Goal: Task Accomplishment & Management: Manage account settings

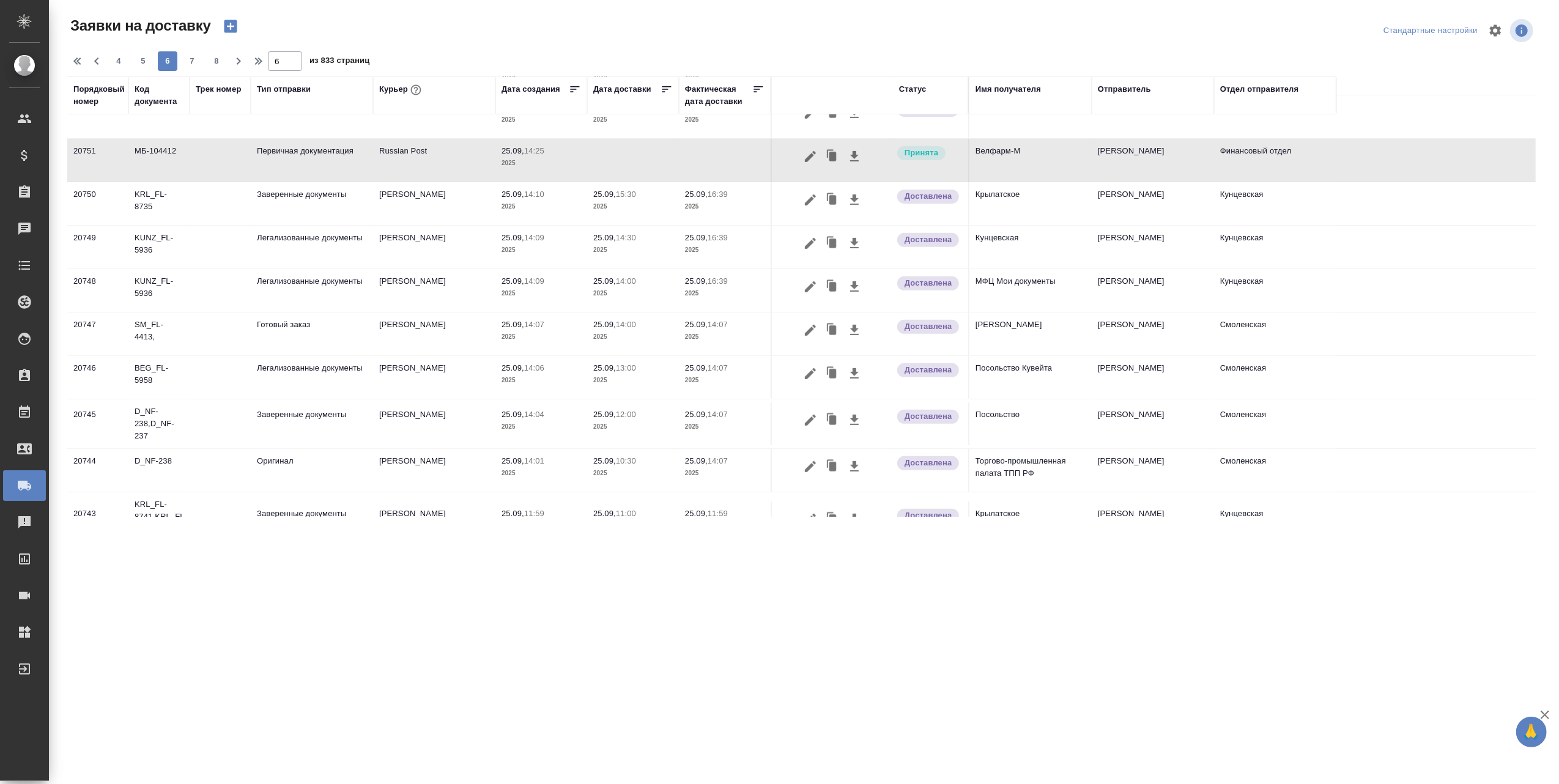
scroll to position [294, 0]
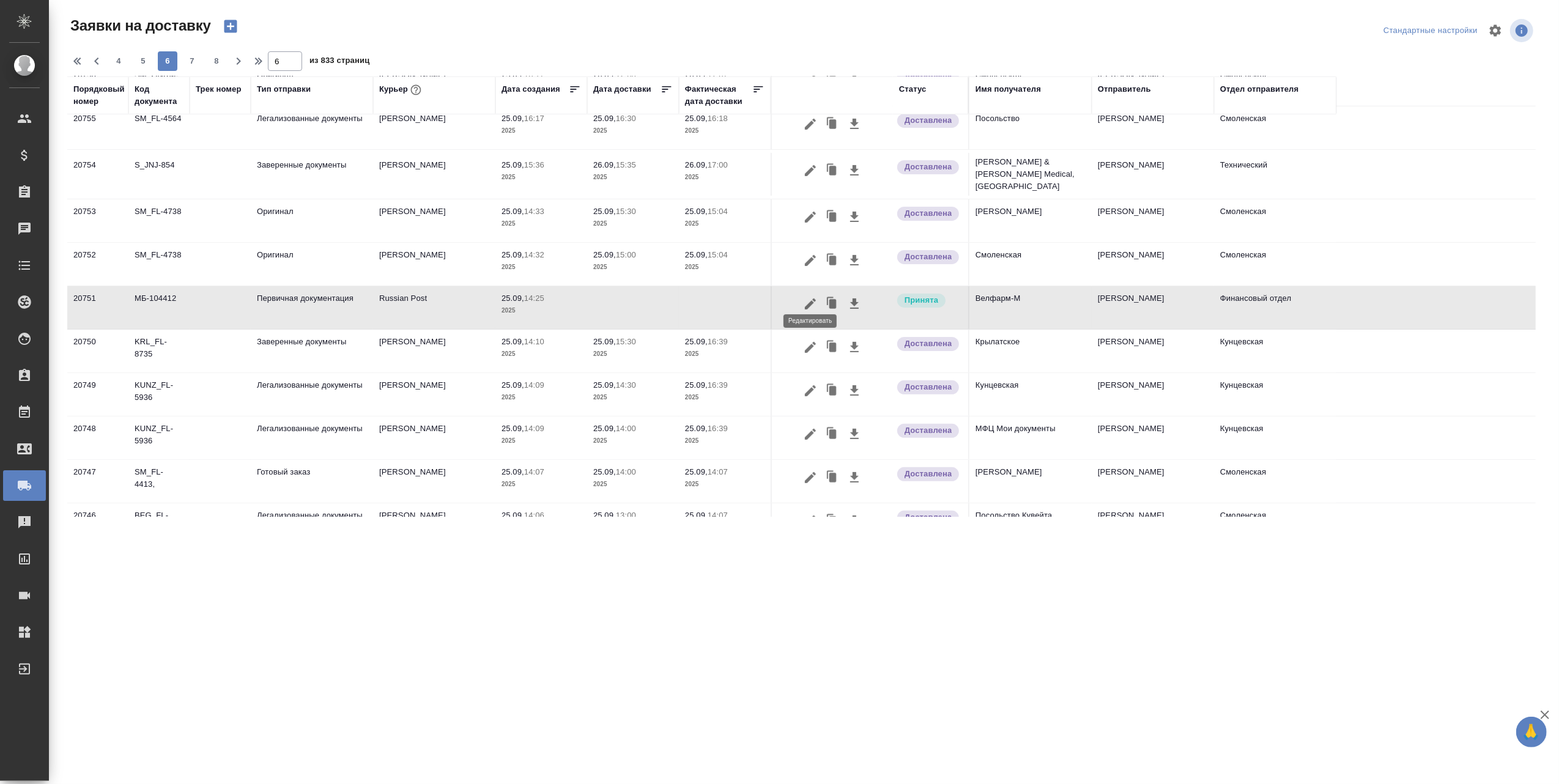
click at [806, 296] on icon "button" at bounding box center [811, 304] width 15 height 15
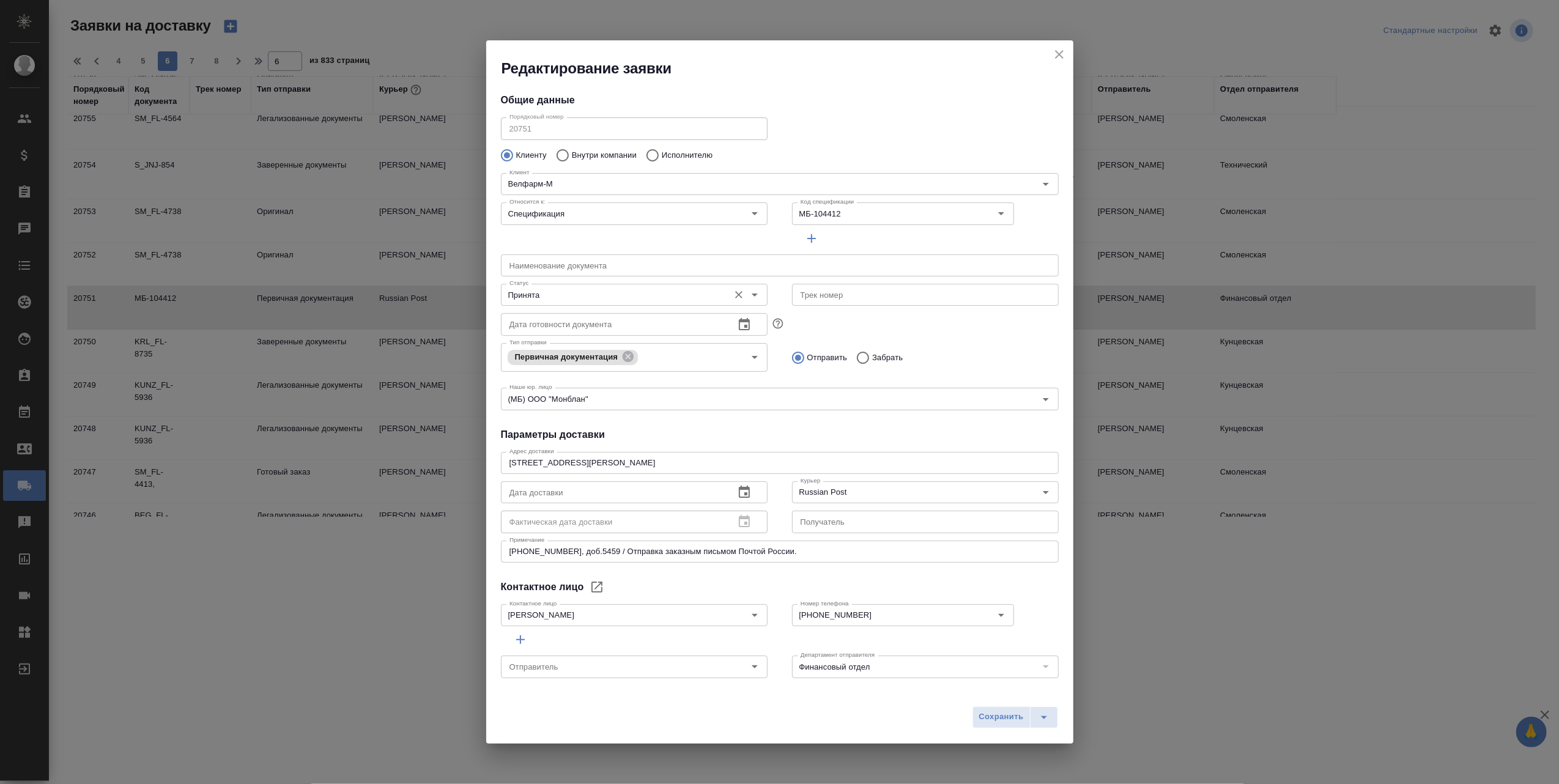
type input "Воробьёва Екатерина"
click at [752, 295] on icon "Open" at bounding box center [754, 295] width 6 height 3
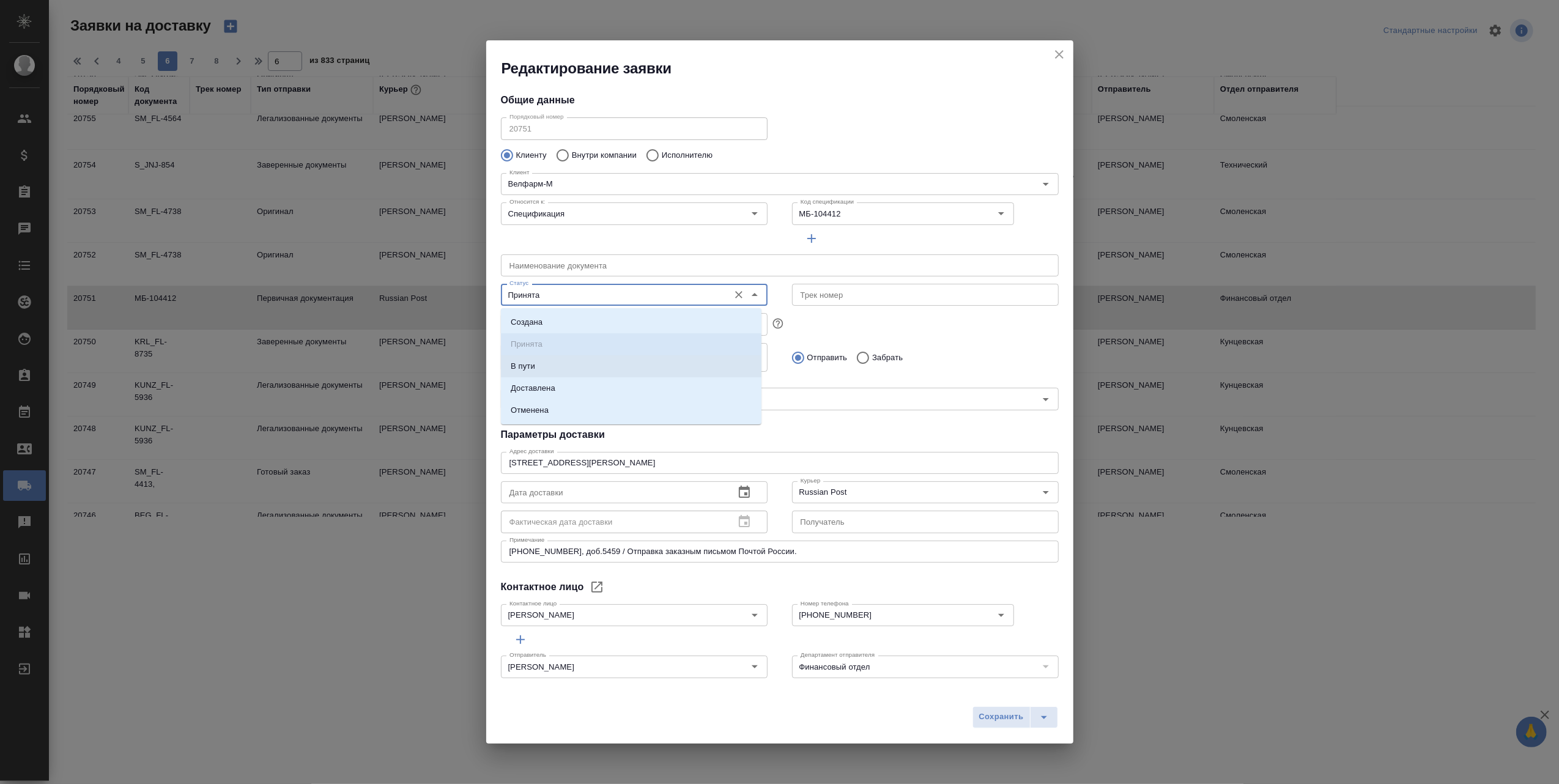
click at [551, 365] on li "В пути" at bounding box center [631, 366] width 261 height 22
type input "В пути"
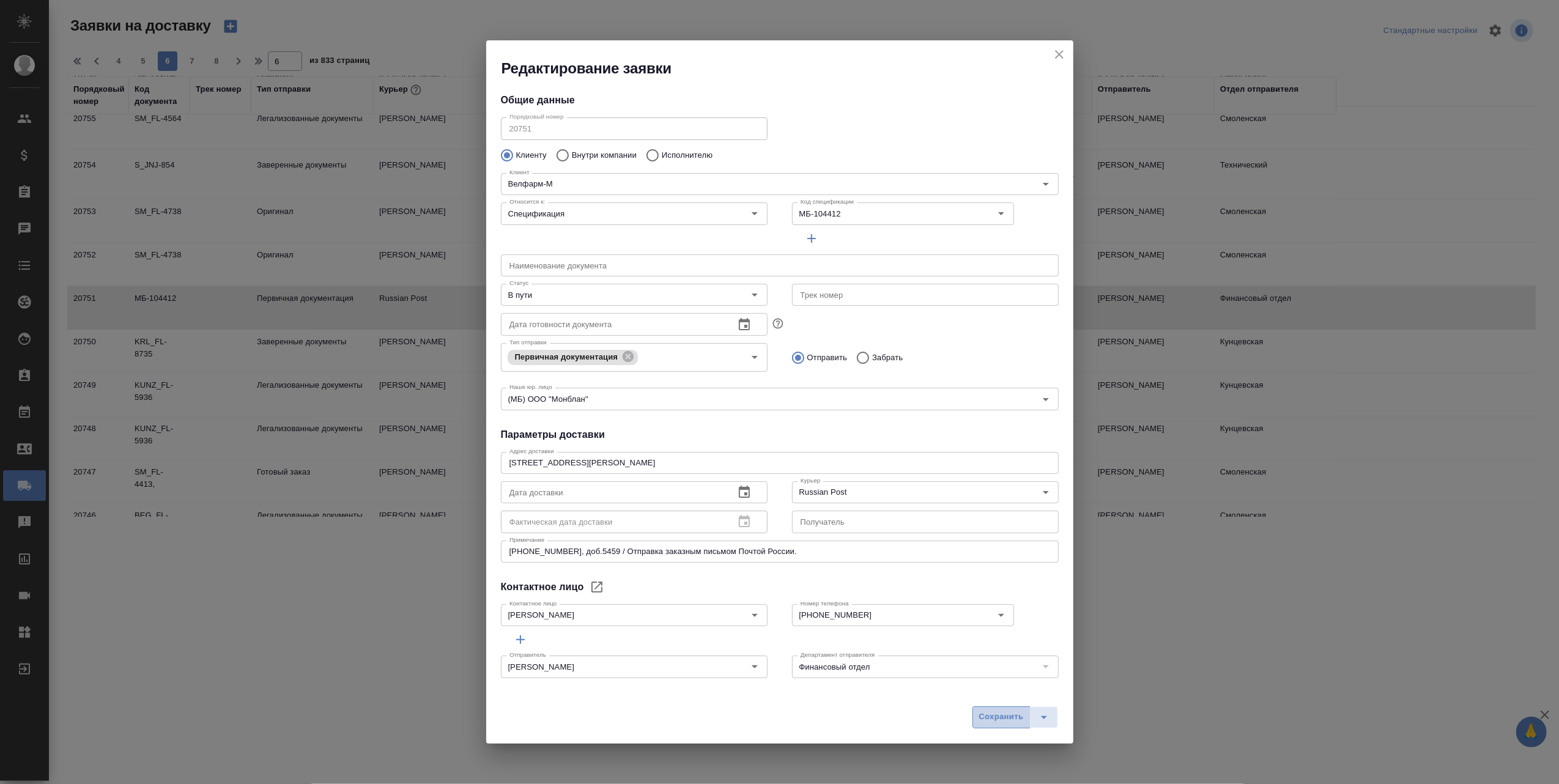
click at [989, 720] on span "Сохранить" at bounding box center [1002, 717] width 44 height 14
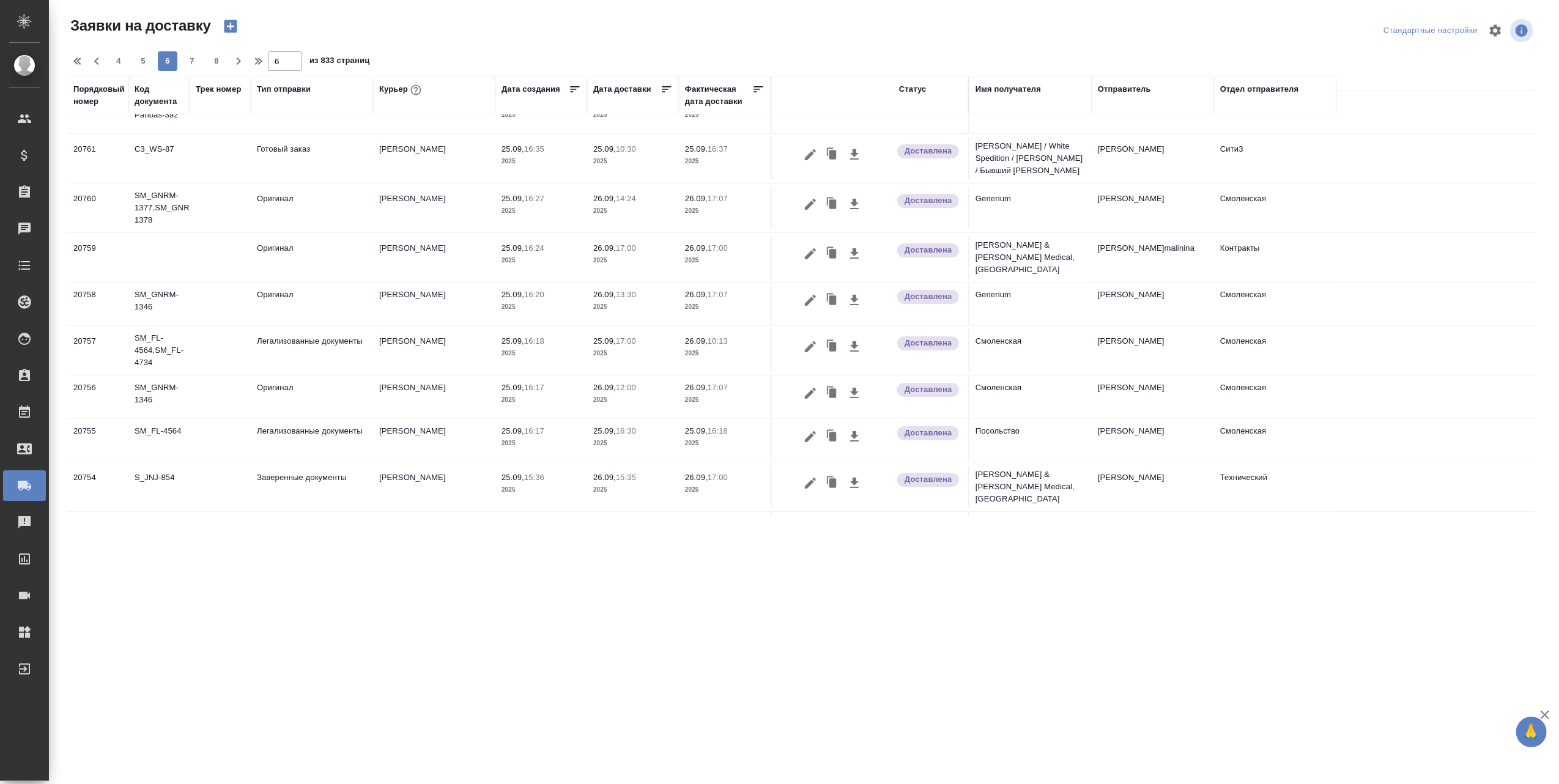
scroll to position [0, 0]
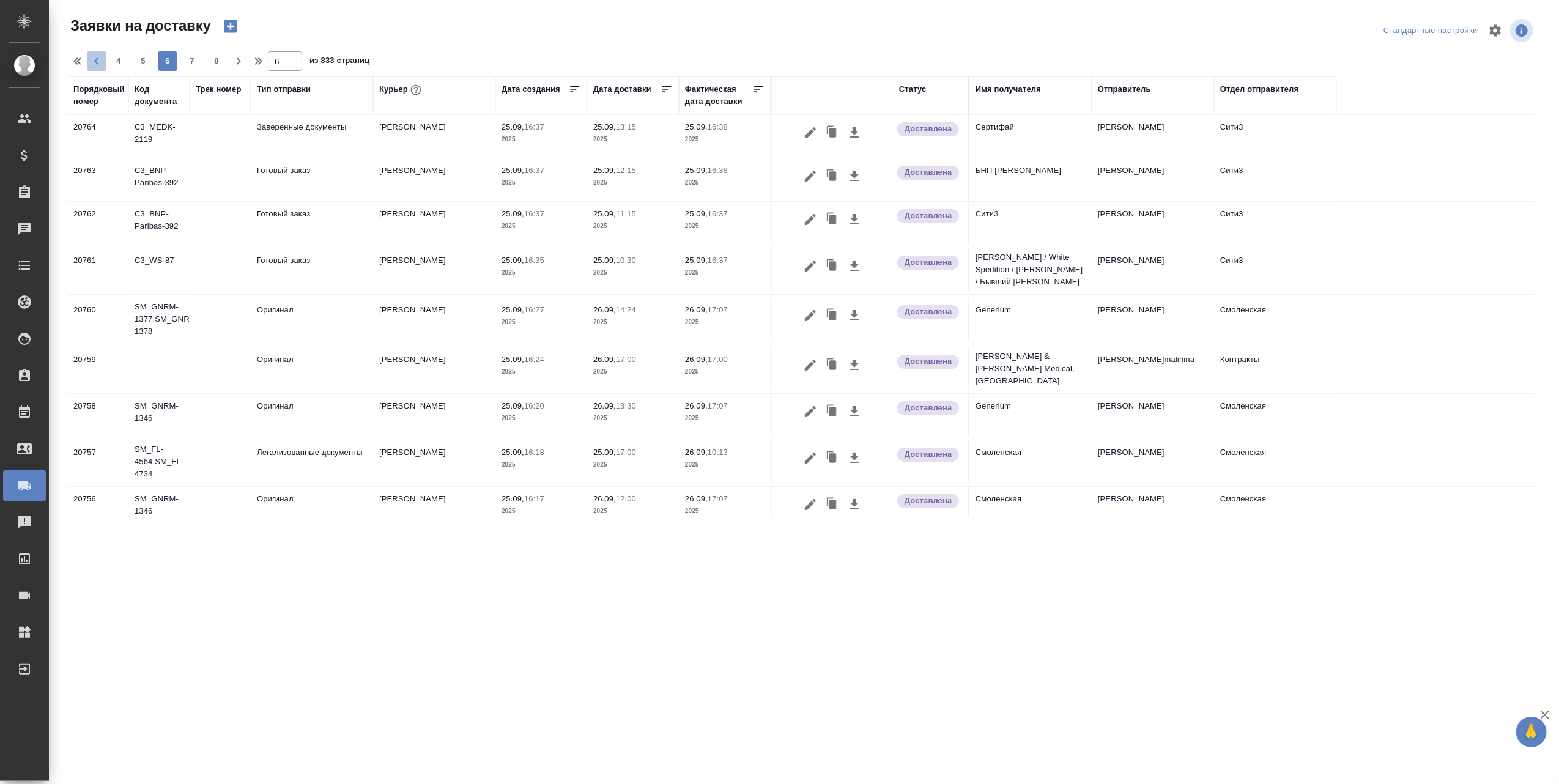
click at [96, 57] on icon "button" at bounding box center [96, 61] width 15 height 15
type input "5"
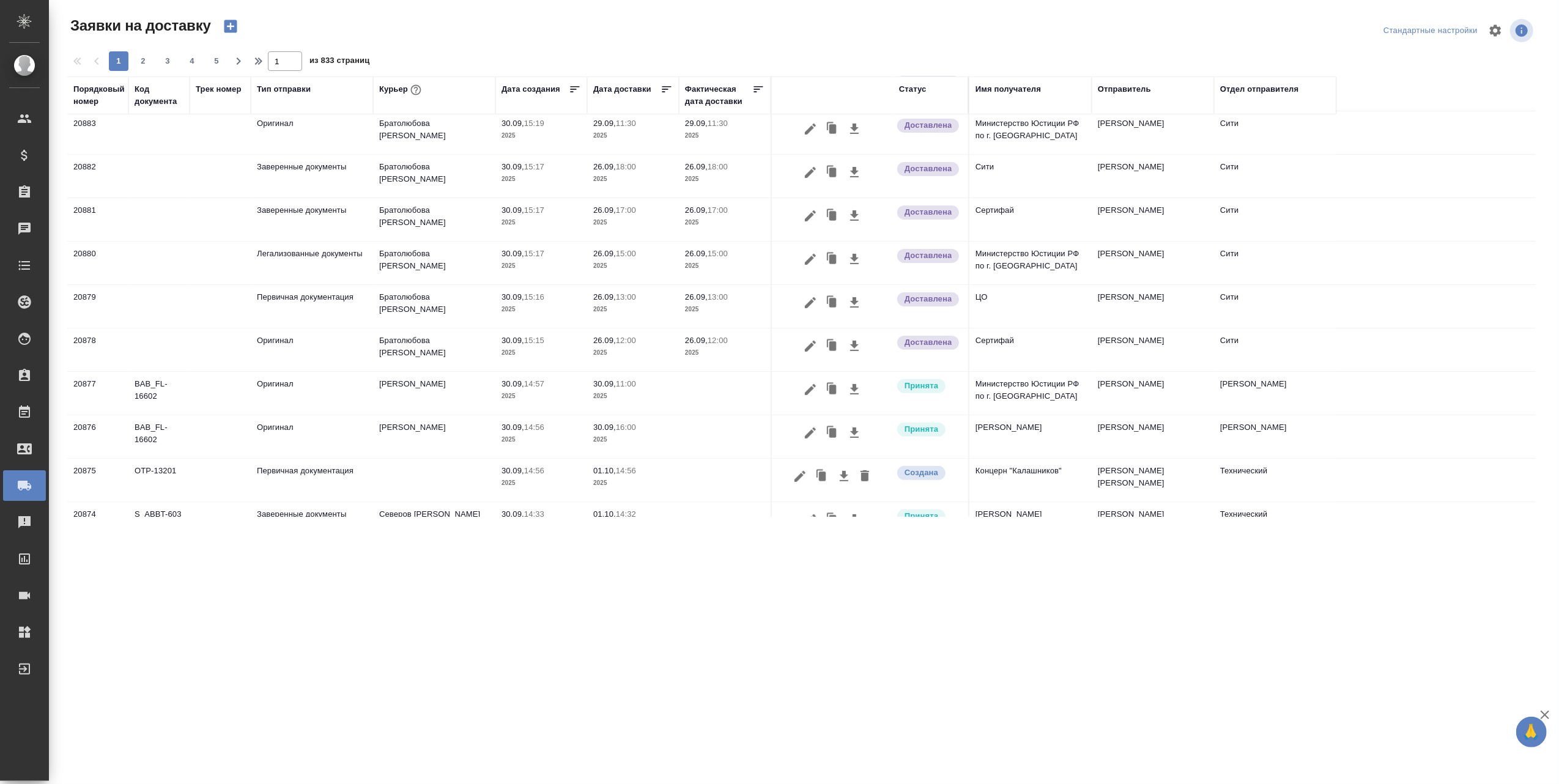
scroll to position [407, 0]
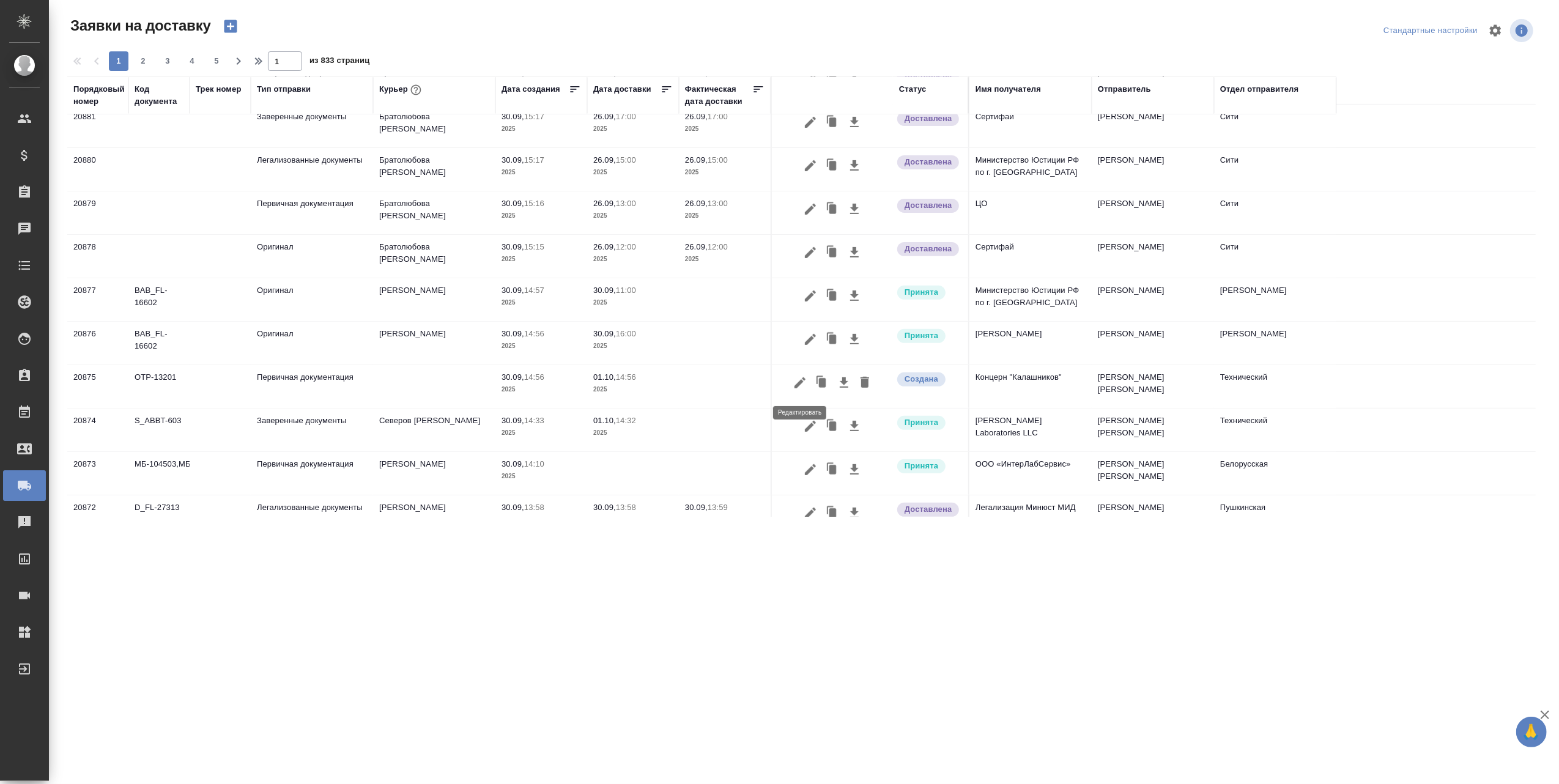
click at [798, 388] on icon "button" at bounding box center [799, 382] width 11 height 11
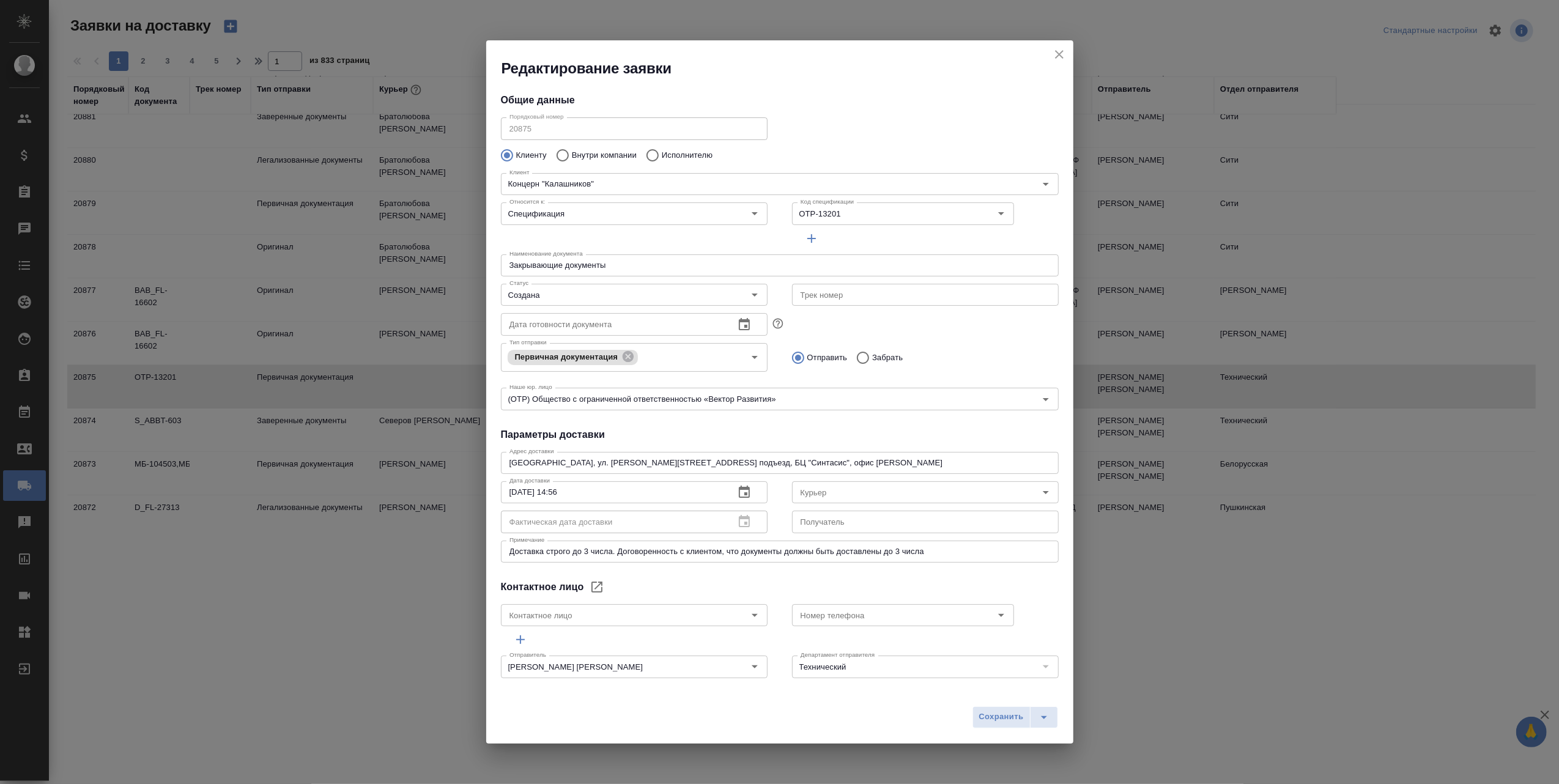
type input "Синицких [PERSON_NAME]"
type input "[PHONE_NUMBER]"
click at [1039, 490] on icon "Open" at bounding box center [1046, 492] width 15 height 15
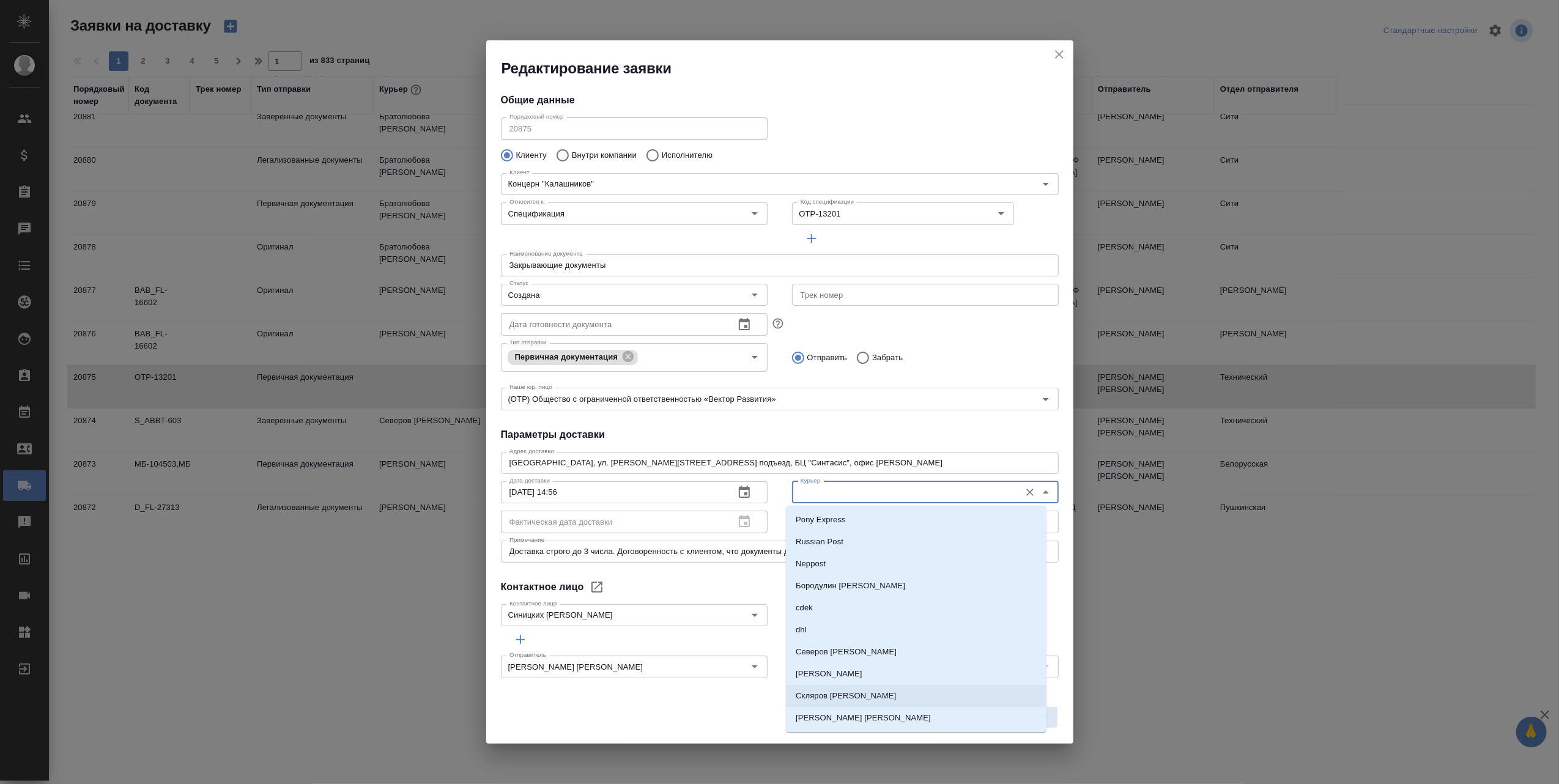
click at [857, 694] on p "Скляров [PERSON_NAME]" at bounding box center [846, 695] width 100 height 12
type input "Скляров [PERSON_NAME]"
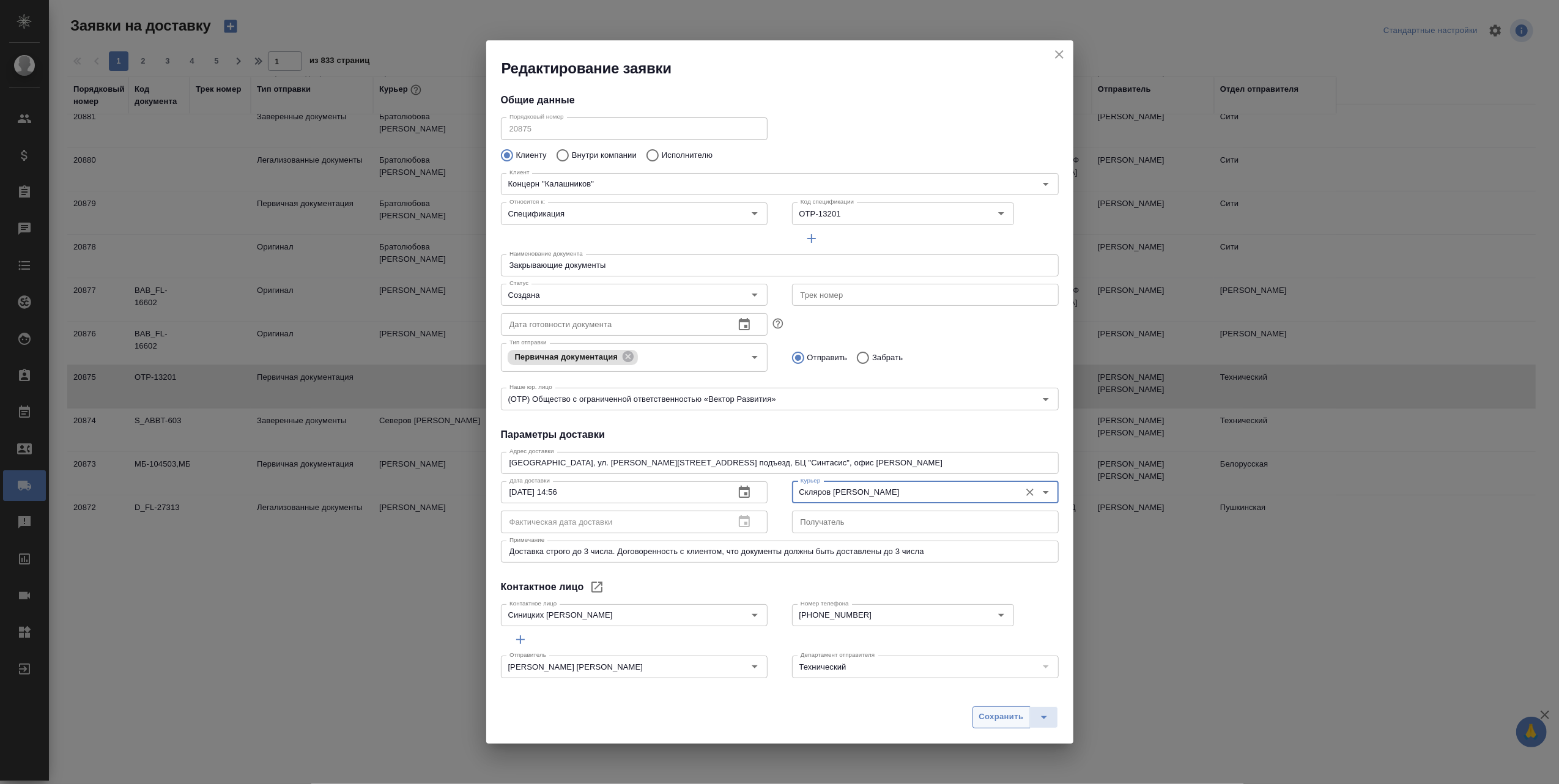
click at [996, 717] on span "Сохранить" at bounding box center [1002, 717] width 44 height 14
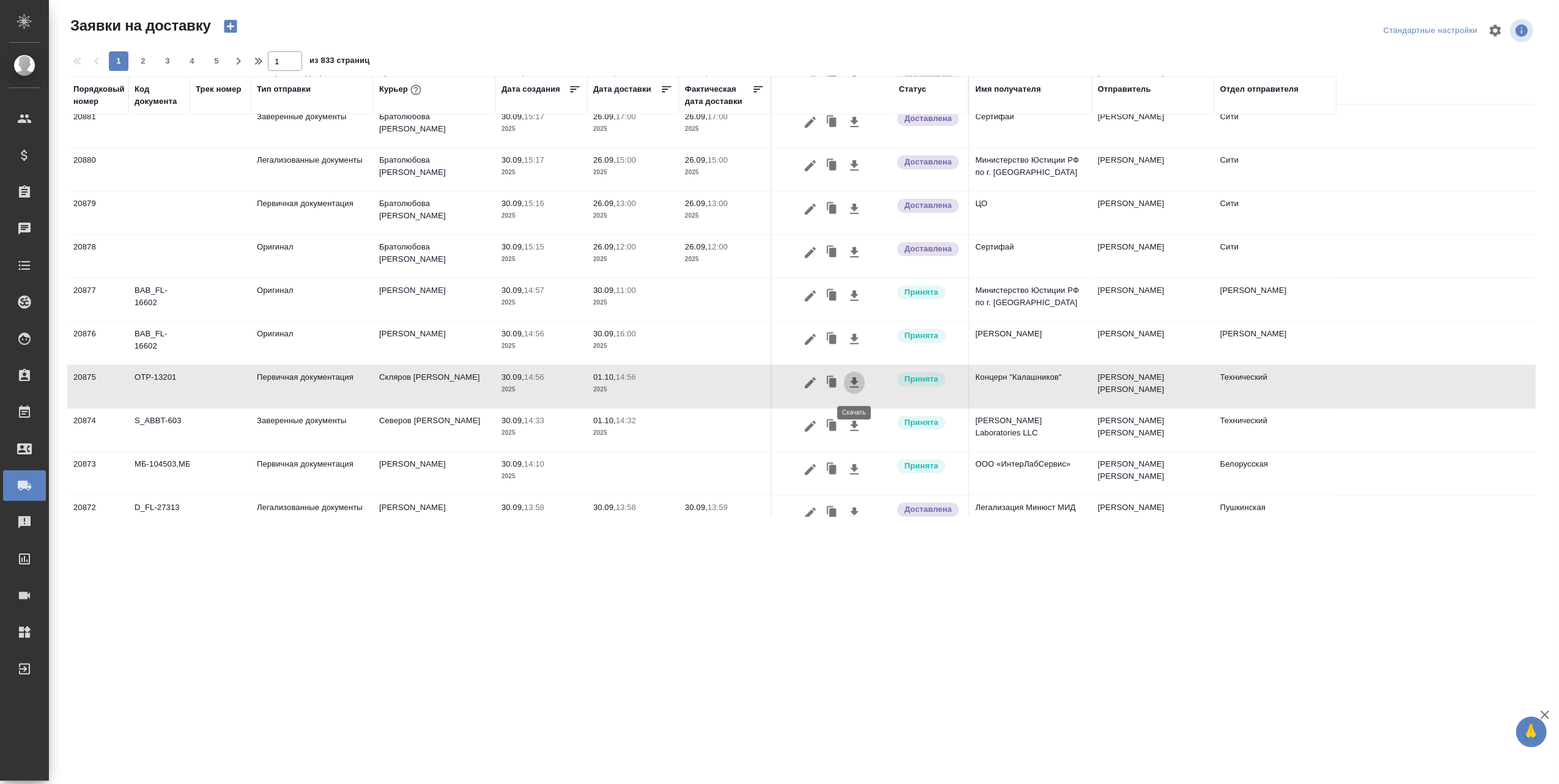
click at [856, 385] on icon "button" at bounding box center [854, 382] width 8 height 11
click at [976, 592] on div ".cls-1 fill:#fff; AWATERA Авдеев [PERSON_NAME] Спецификации Заказы 0 Чаты Todo …" at bounding box center [780, 392] width 1559 height 784
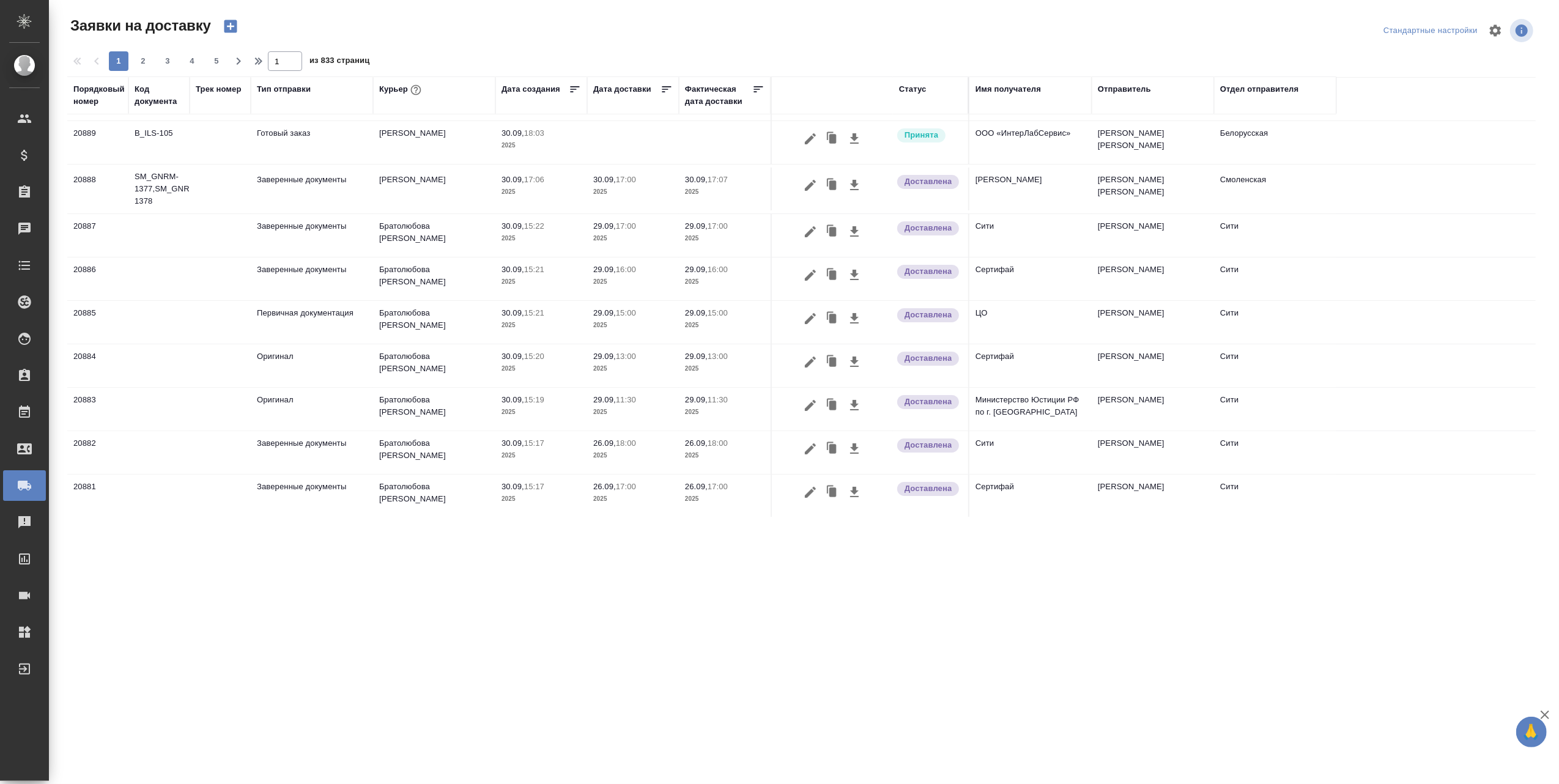
scroll to position [0, 0]
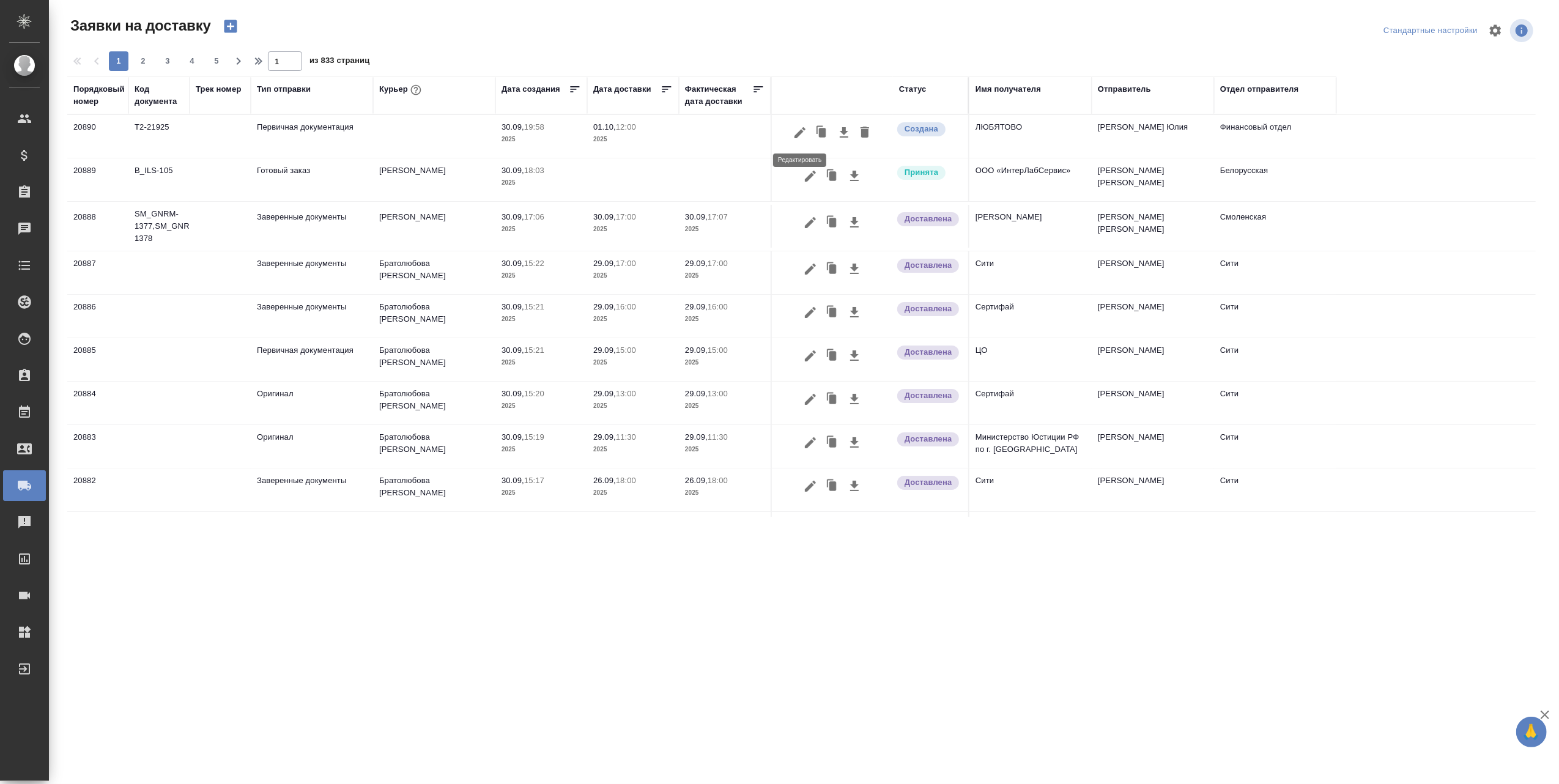
click at [796, 131] on icon "button" at bounding box center [800, 132] width 15 height 15
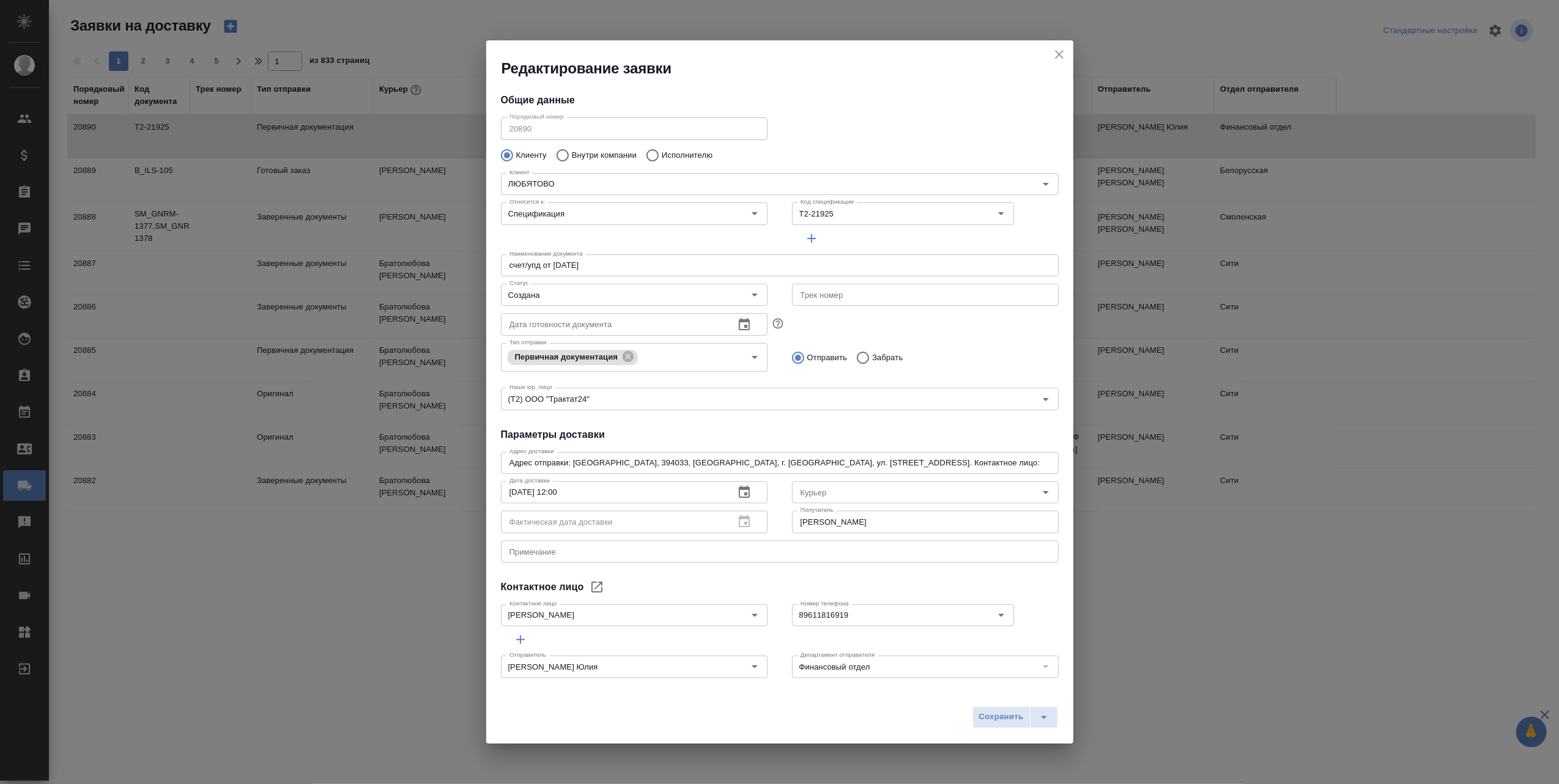
type input "[PERSON_NAME]"
type input "89611816919"
click at [1039, 492] on icon "Open" at bounding box center [1046, 492] width 15 height 15
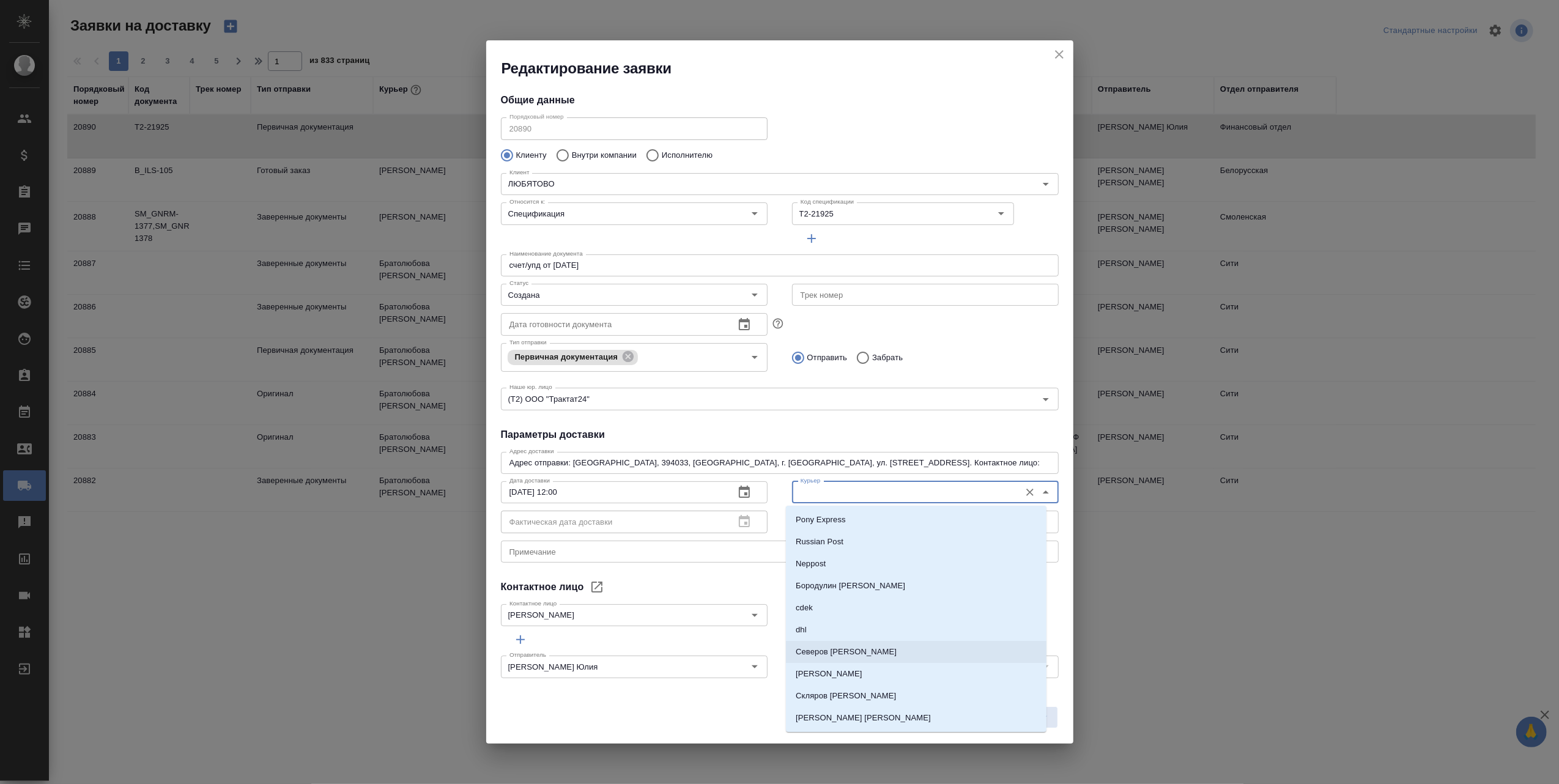
click at [876, 647] on li "Северов [PERSON_NAME]" at bounding box center [916, 652] width 261 height 22
type input "Северов [PERSON_NAME]"
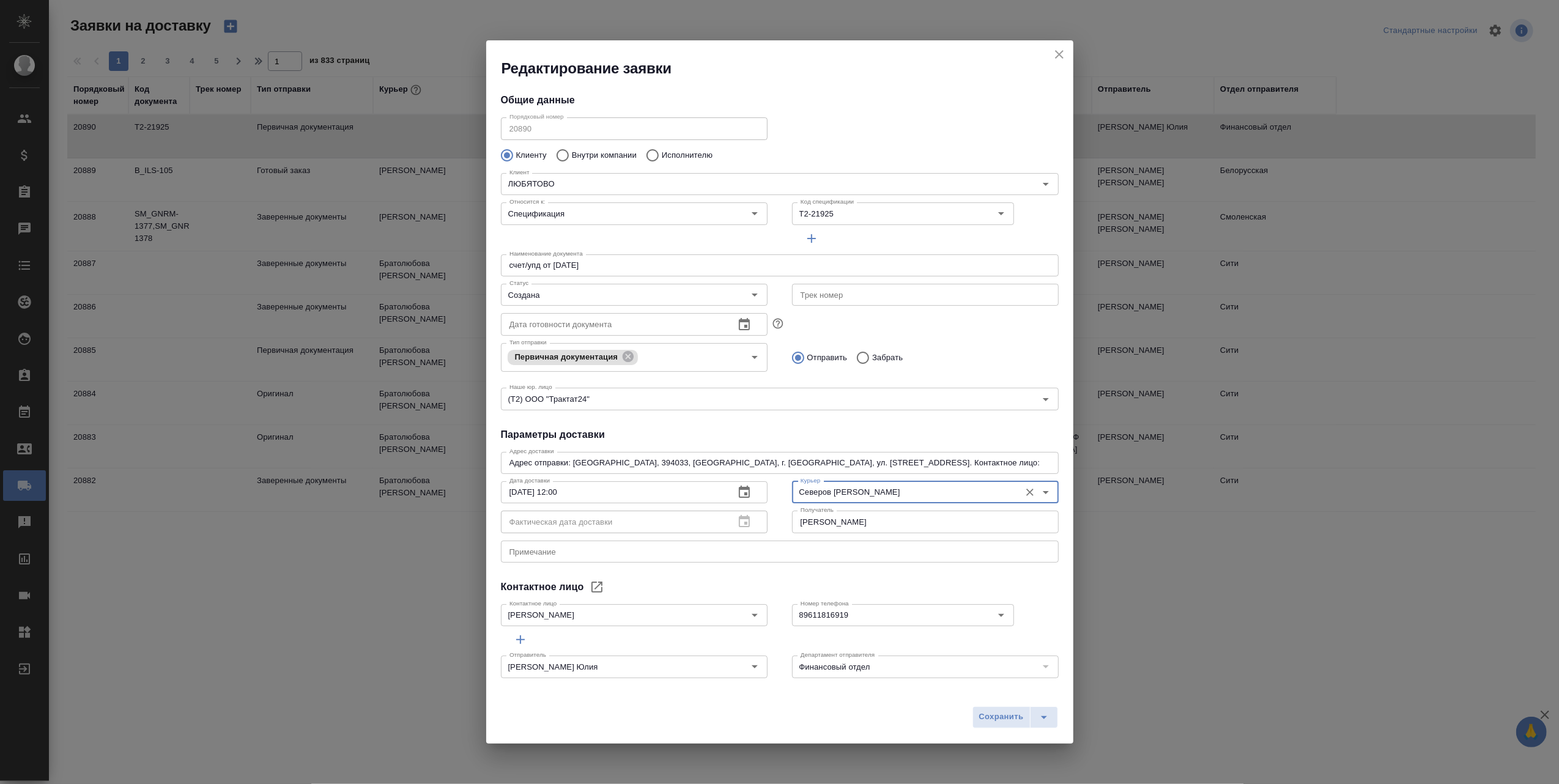
click at [570, 544] on div "x Примечание" at bounding box center [780, 551] width 558 height 22
type textarea "Отправка Почтой РФ с трекномером"
click at [994, 712] on span "Сохранить" at bounding box center [1002, 717] width 44 height 14
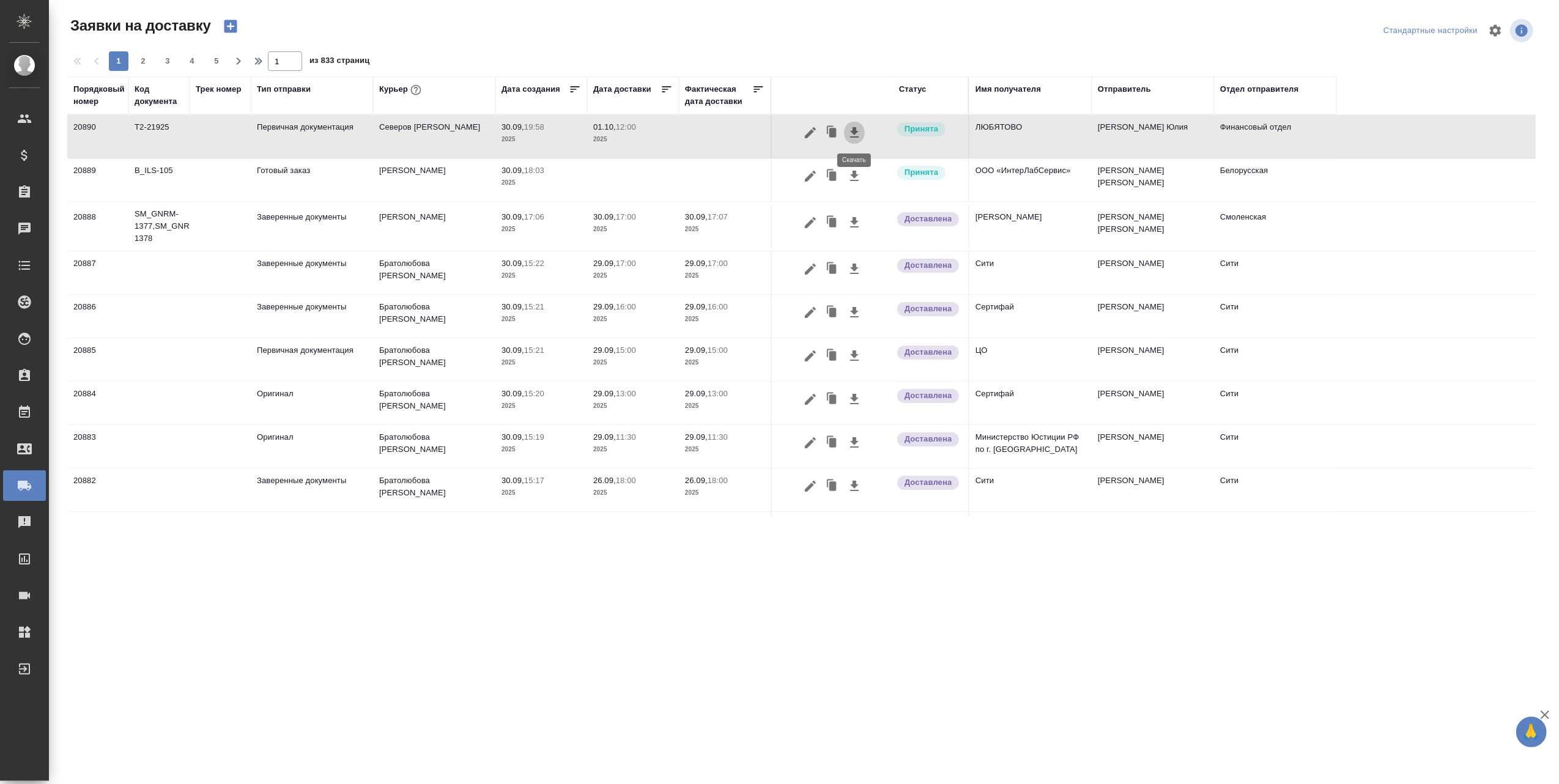
click at [855, 132] on icon "button" at bounding box center [854, 132] width 8 height 11
